Goal: Task Accomplishment & Management: Manage account settings

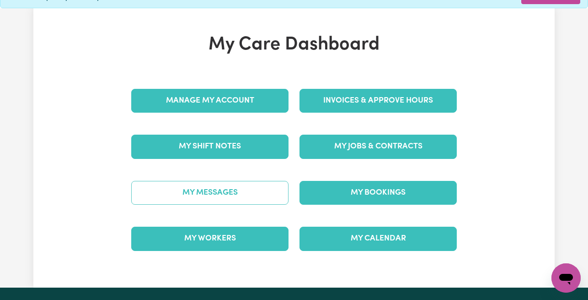
scroll to position [52, 0]
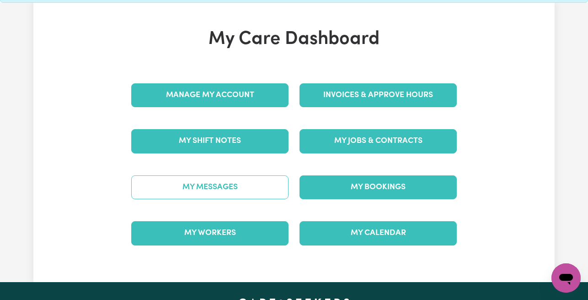
click at [208, 187] on link "My Messages" at bounding box center [209, 187] width 157 height 24
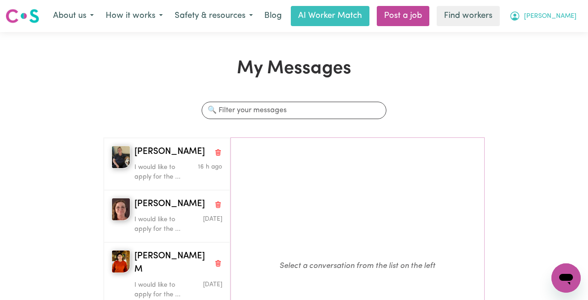
click at [563, 9] on button "[PERSON_NAME]" at bounding box center [543, 15] width 79 height 19
click at [549, 51] on link "Logout" at bounding box center [546, 52] width 72 height 17
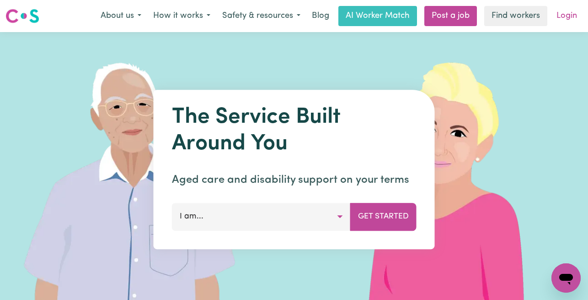
click at [566, 16] on link "Login" at bounding box center [567, 16] width 32 height 20
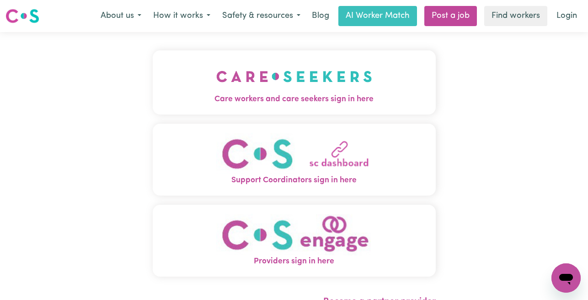
click at [279, 81] on img "Care workers and care seekers sign in here" at bounding box center [294, 76] width 156 height 34
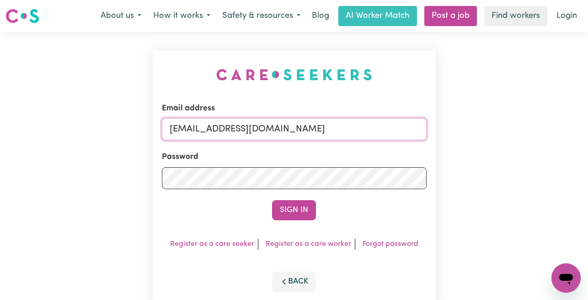
drag, startPoint x: 416, startPoint y: 130, endPoint x: 219, endPoint y: 128, distance: 197.1
click at [219, 128] on input "[EMAIL_ADDRESS][DOMAIN_NAME]" at bounding box center [294, 129] width 265 height 22
paste input "ClientBendigo"
type input "[EMAIL_ADDRESS][DOMAIN_NAME]"
click at [272, 200] on button "Sign In" at bounding box center [294, 210] width 44 height 20
